Goal: Task Accomplishment & Management: Use online tool/utility

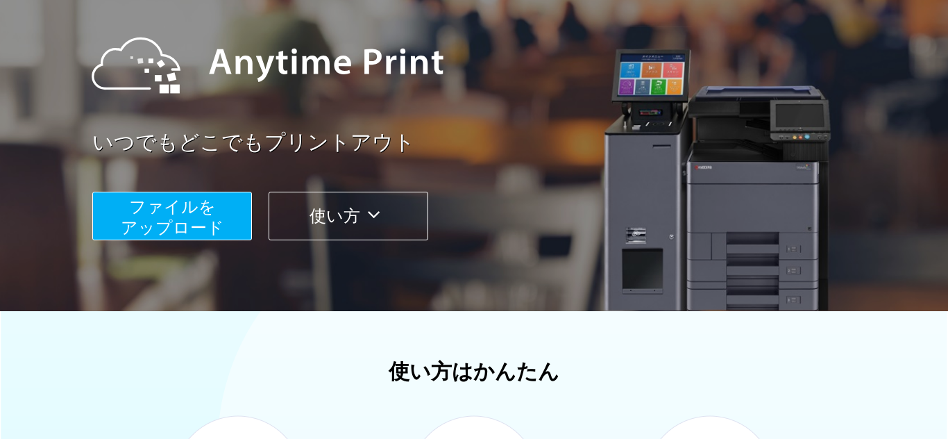
scroll to position [548, 0]
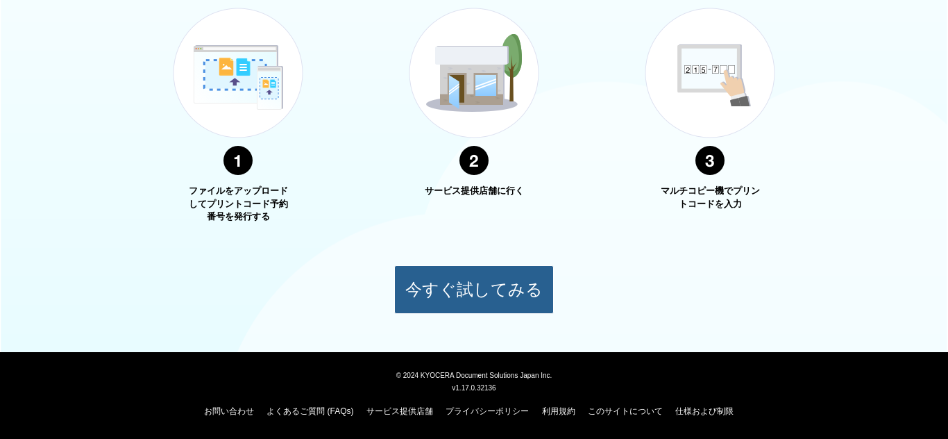
click at [464, 276] on button "今すぐ試してみる" at bounding box center [474, 289] width 160 height 49
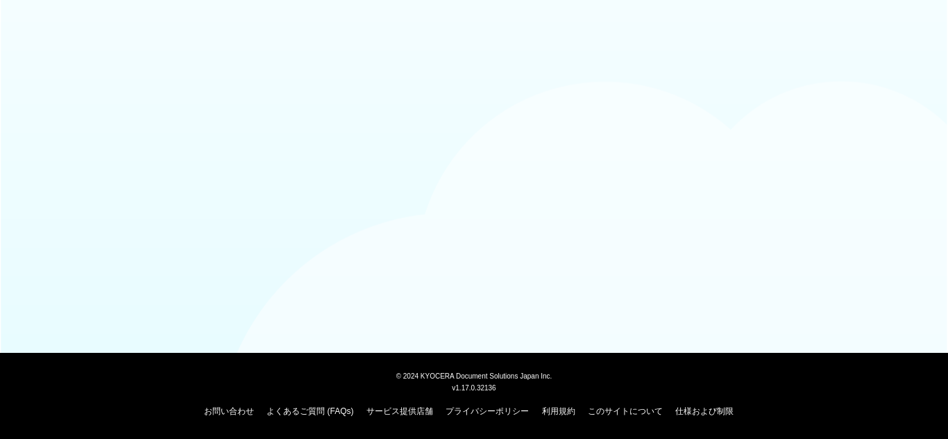
scroll to position [122, 0]
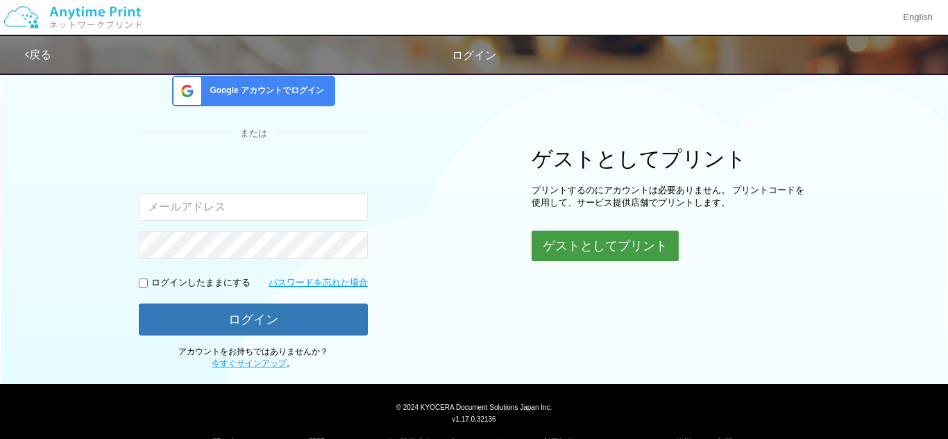
click at [624, 237] on button "ゲストとしてプリント" at bounding box center [605, 246] width 147 height 31
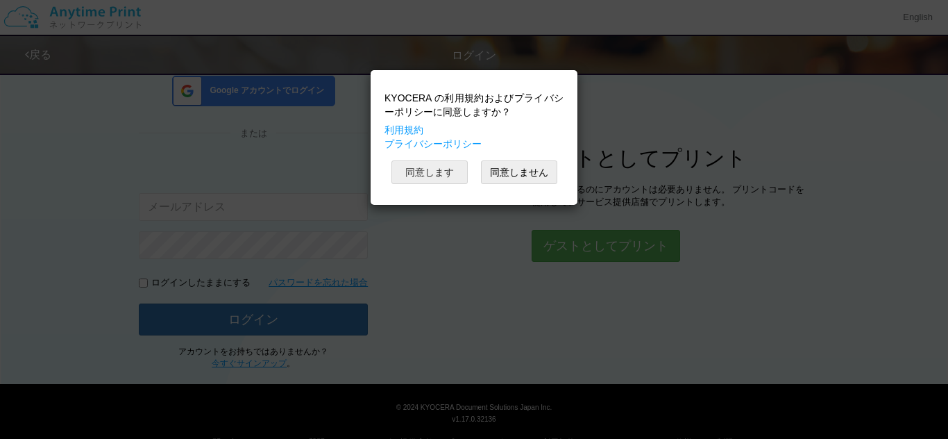
click at [433, 168] on button "同意します" at bounding box center [430, 172] width 76 height 24
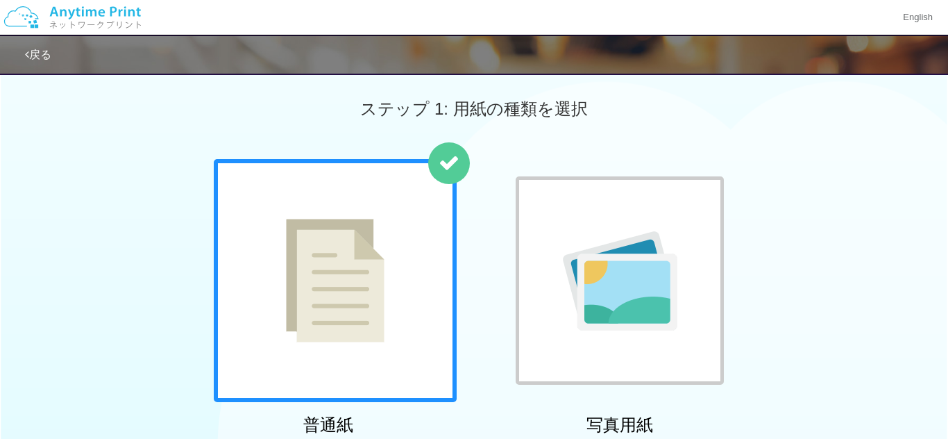
scroll to position [1, 0]
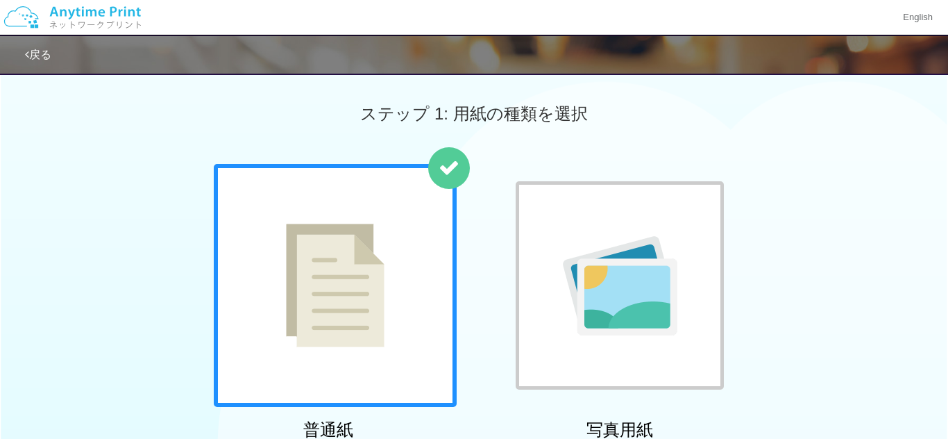
click at [418, 244] on div at bounding box center [335, 285] width 243 height 243
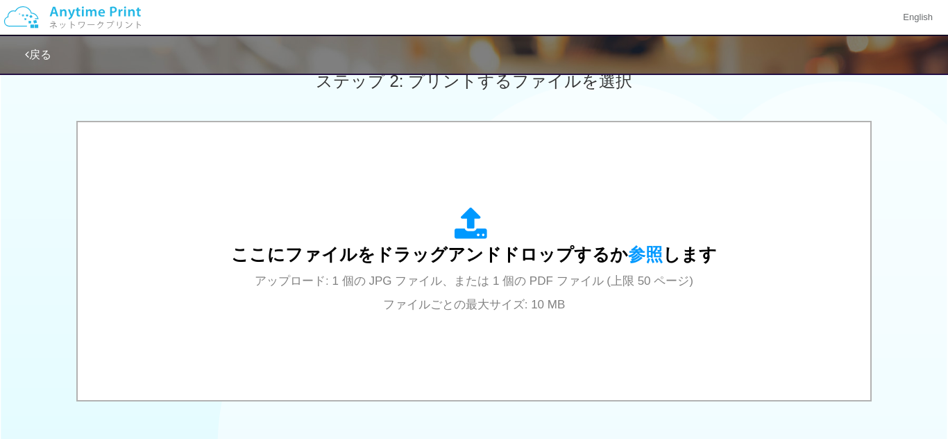
scroll to position [415, 0]
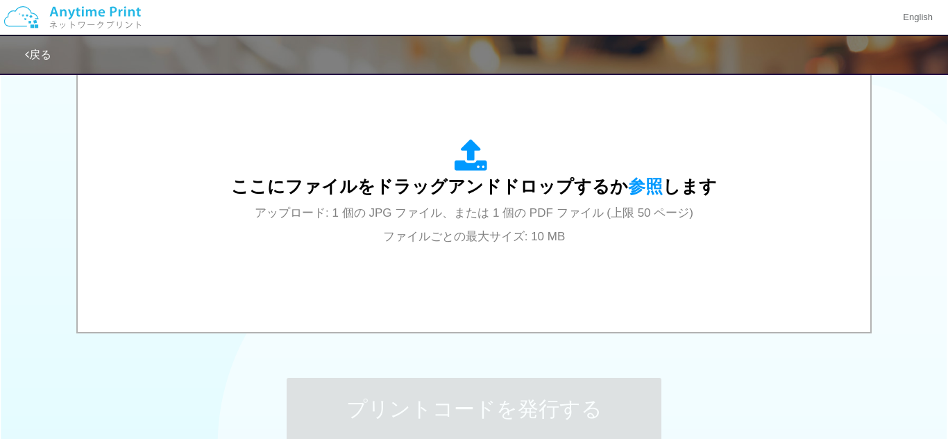
drag, startPoint x: 615, startPoint y: 371, endPoint x: 778, endPoint y: 471, distance: 190.8
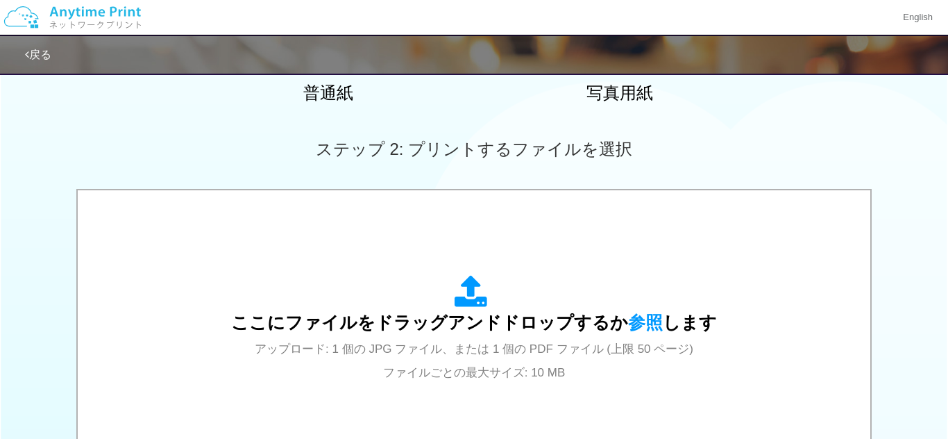
scroll to position [335, 0]
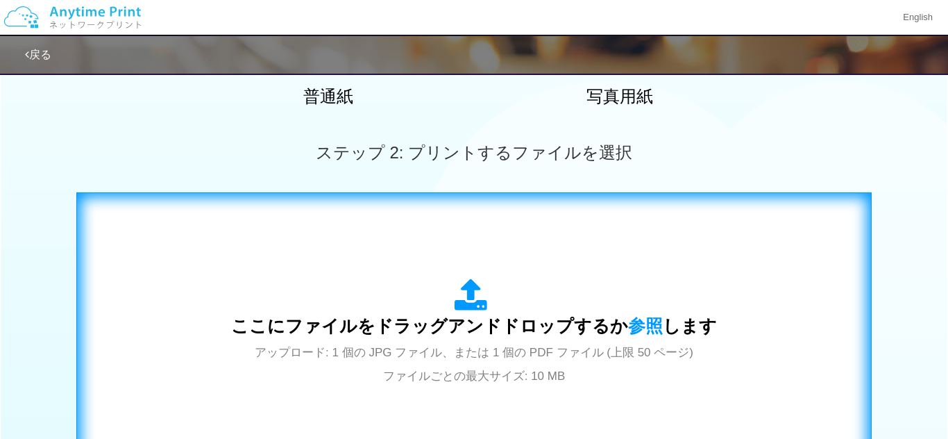
click at [500, 305] on div "ここにファイルをドラッグアンドドロップするか 参照 します アップロード: 1 個の JPG ファイル、または 1 個の PDF ファイル (上限 50 ペー…" at bounding box center [474, 332] width 486 height 108
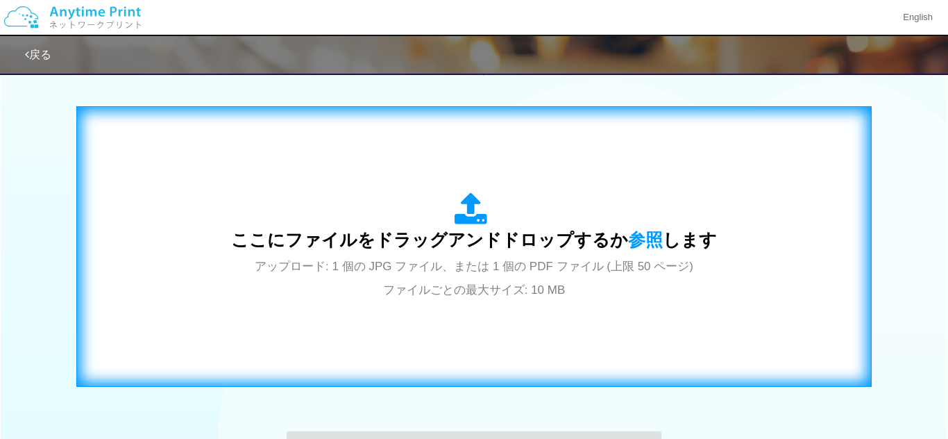
scroll to position [425, 0]
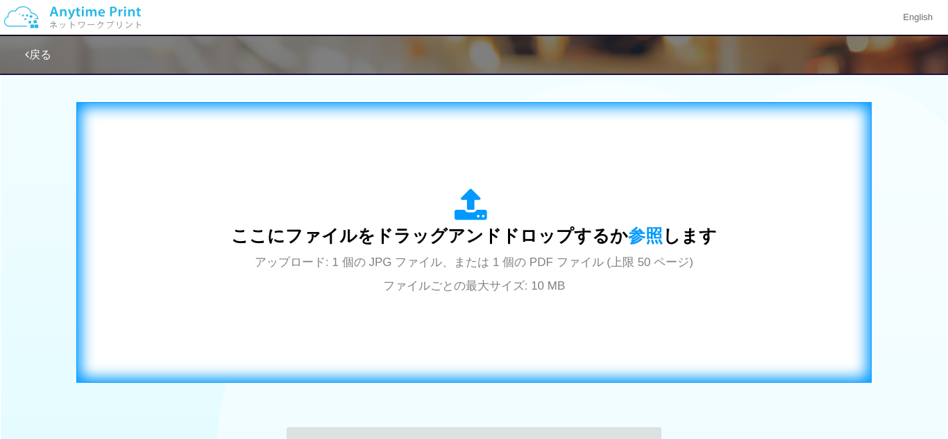
click at [537, 290] on span "アップロード: 1 個の JPG ファイル、または 1 個の PDF ファイル (上限 50 ページ) ファイルごとの最大サイズ: 10 MB" at bounding box center [474, 274] width 439 height 37
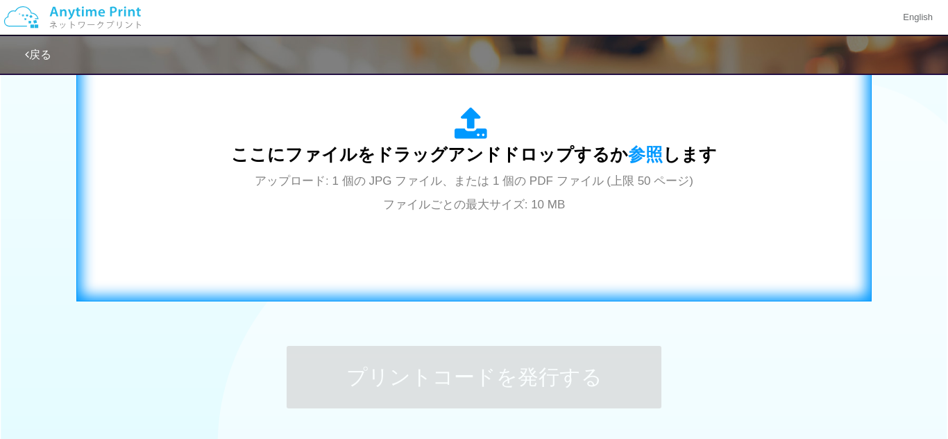
scroll to position [507, 0]
click at [411, 207] on span "アップロード: 1 個の JPG ファイル、または 1 個の PDF ファイル (上限 50 ページ) ファイルごとの最大サイズ: 10 MB" at bounding box center [474, 192] width 439 height 37
